Goal: Find specific page/section: Find specific page/section

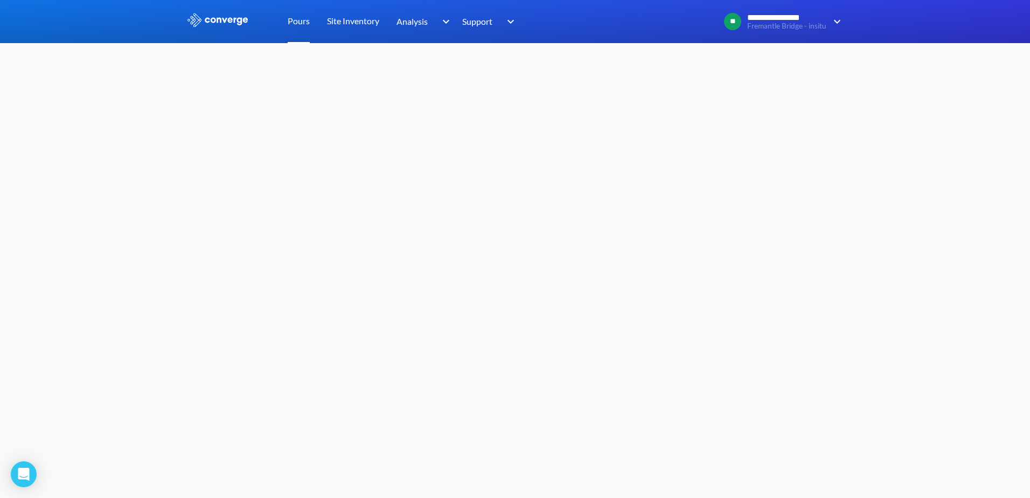
click at [295, 19] on link "Pours" at bounding box center [299, 21] width 22 height 43
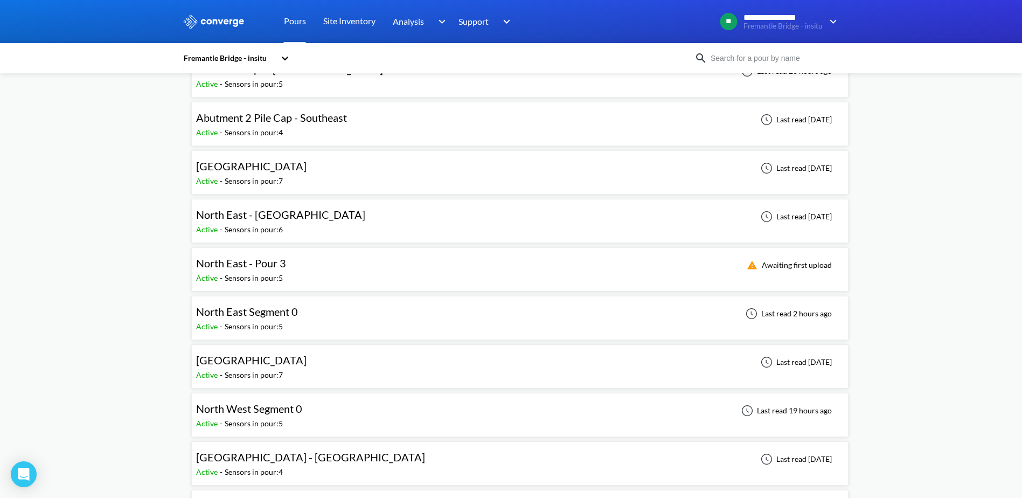
scroll to position [108, 0]
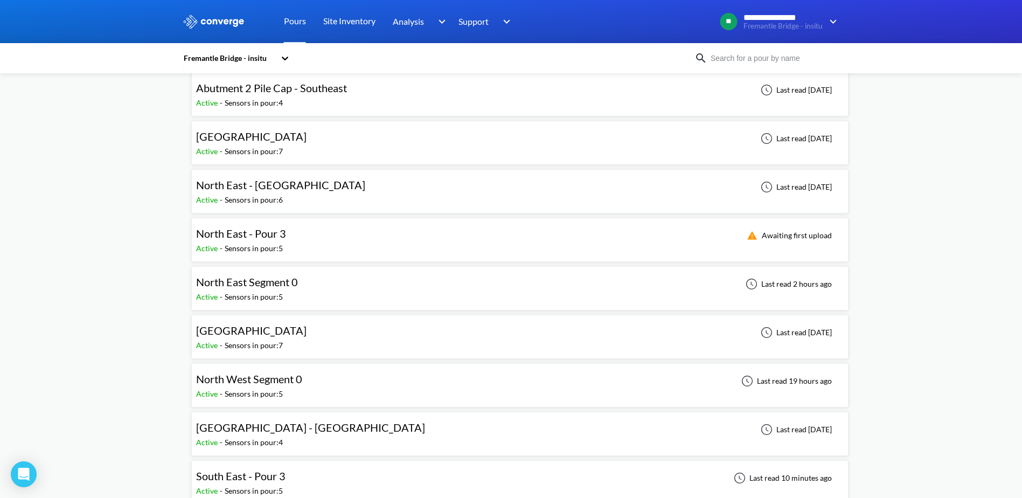
click at [262, 278] on span "North East Segment 0" at bounding box center [247, 281] width 102 height 13
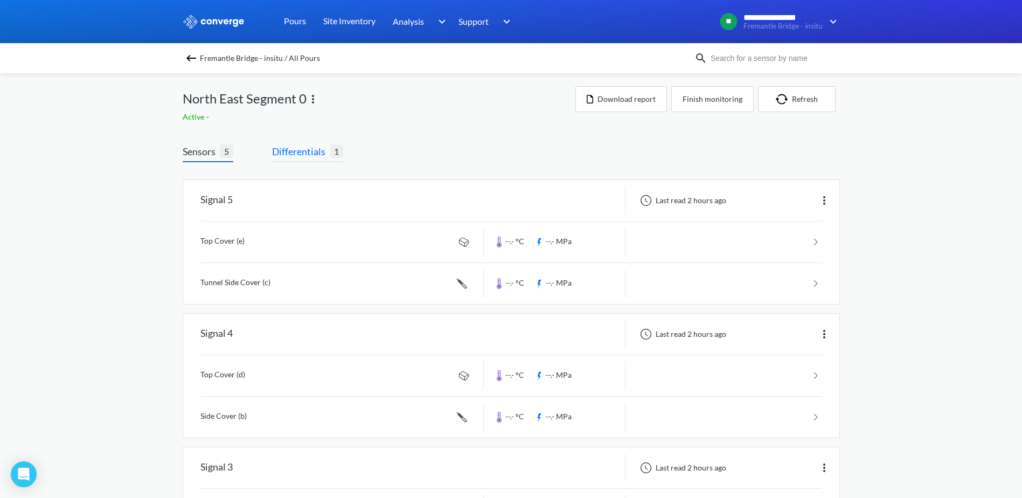
click at [297, 150] on span "Differentials" at bounding box center [301, 151] width 58 height 15
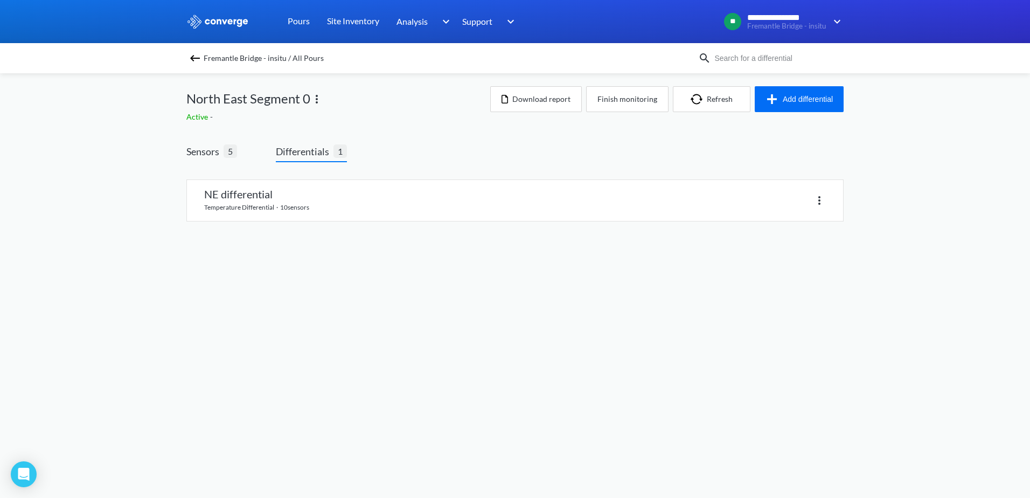
click at [276, 192] on link at bounding box center [515, 200] width 656 height 41
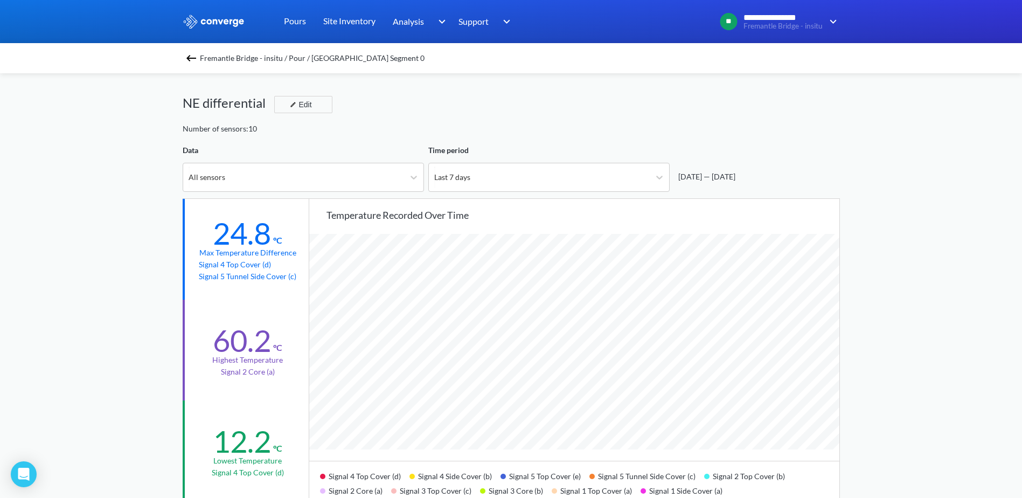
scroll to position [903, 1022]
click at [290, 19] on link "Pours" at bounding box center [295, 21] width 22 height 43
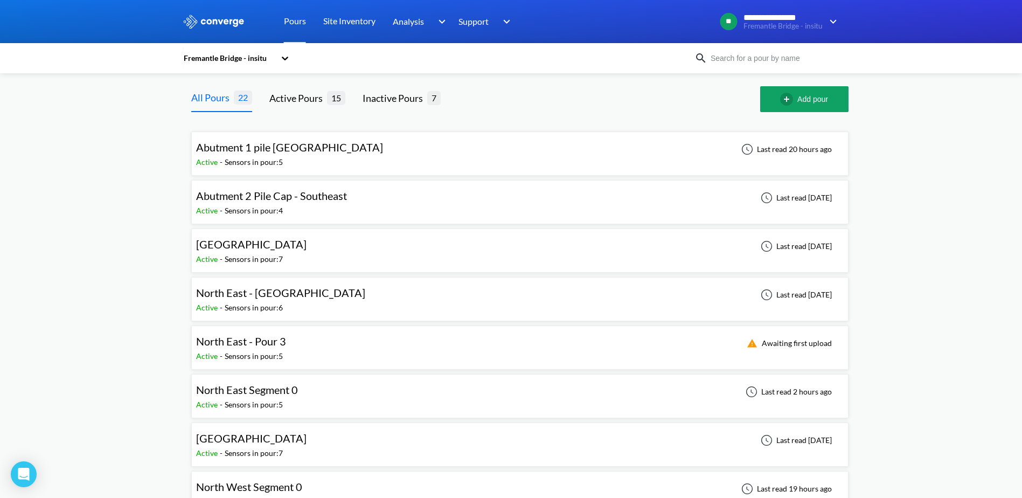
click at [274, 389] on span "North East Segment 0" at bounding box center [247, 389] width 102 height 13
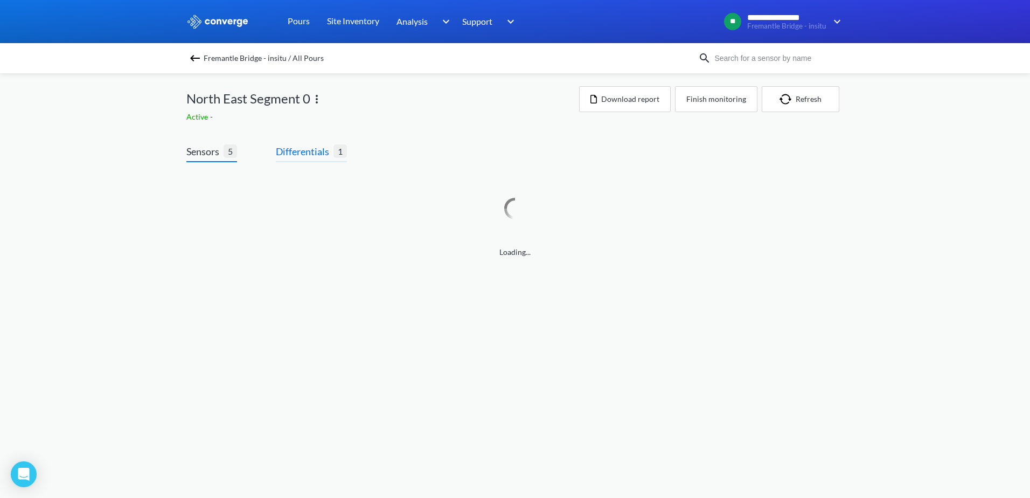
click at [305, 151] on span "Differentials" at bounding box center [305, 151] width 58 height 15
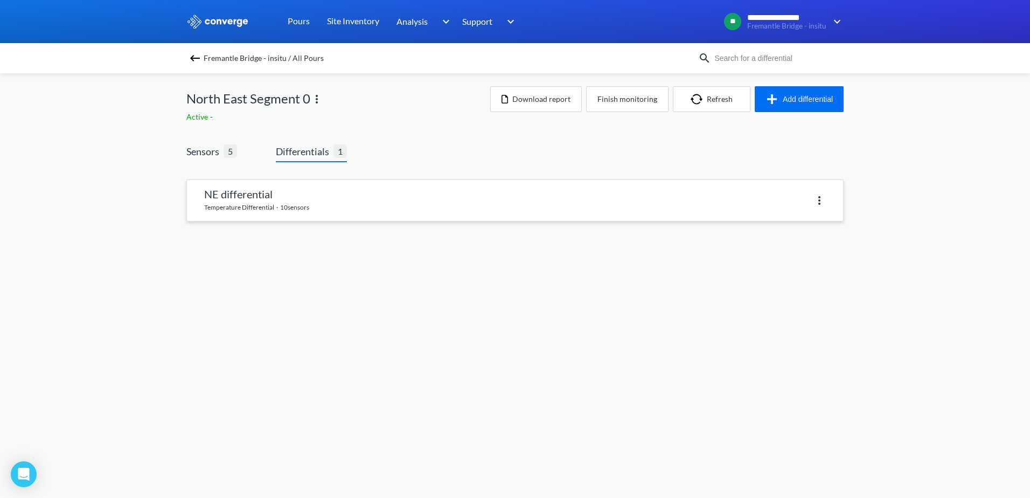
click at [274, 192] on link at bounding box center [515, 200] width 656 height 41
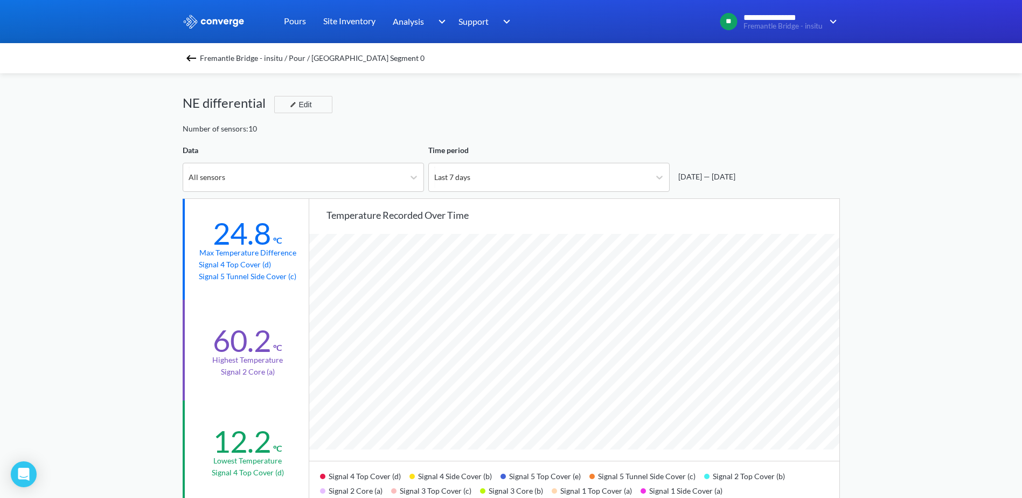
scroll to position [903, 1022]
click at [299, 20] on link "Pours" at bounding box center [295, 21] width 22 height 43
